Goal: Task Accomplishment & Management: Use online tool/utility

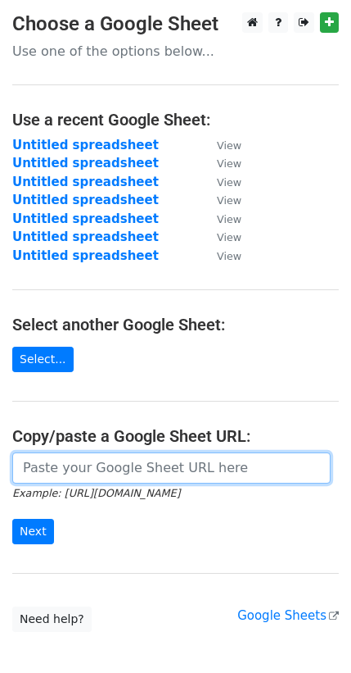
click at [86, 456] on input "url" at bounding box center [171, 467] width 319 height 31
paste input "https://docs.google.com/spreadsheets/d/1T_lLN_T5140MBNqRS9wGXKRsD17jafFLKld-Y1Q…"
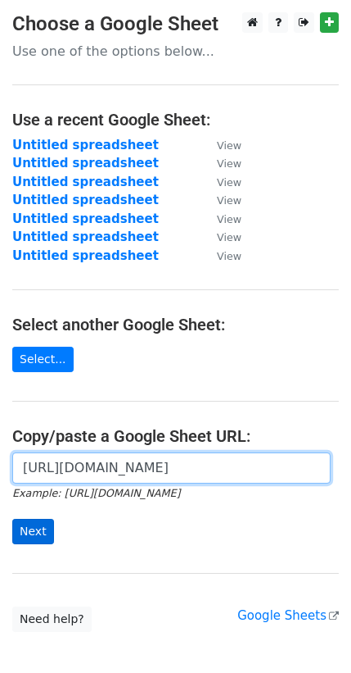
type input "https://docs.google.com/spreadsheets/d/1T_lLN_T5140MBNqRS9wGXKRsD17jafFLKld-Y1Q…"
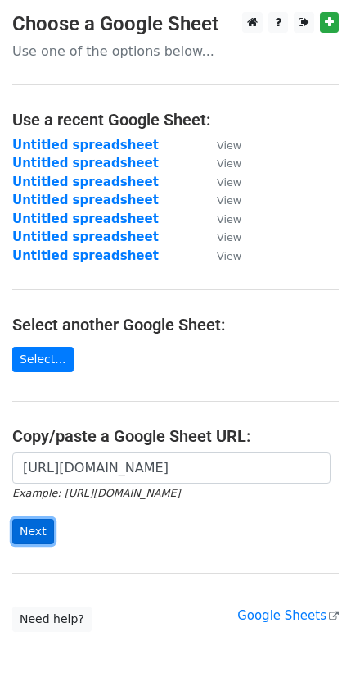
scroll to position [0, 0]
click at [25, 519] on input "Next" at bounding box center [33, 531] width 42 height 25
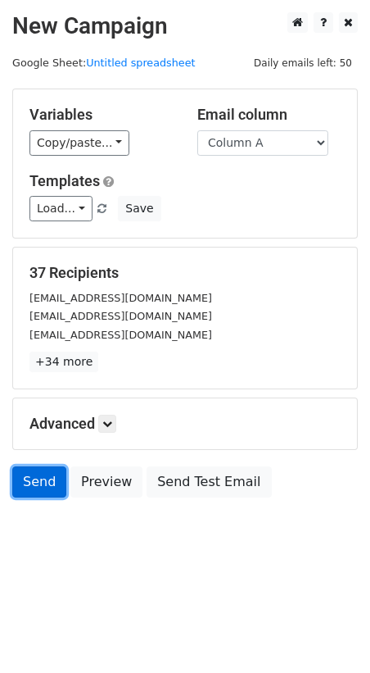
click at [26, 466] on link "Send" at bounding box center [39, 481] width 54 height 31
